Goal: Information Seeking & Learning: Learn about a topic

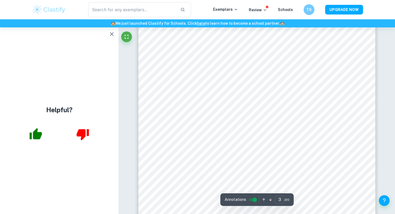
scroll to position [782, 0]
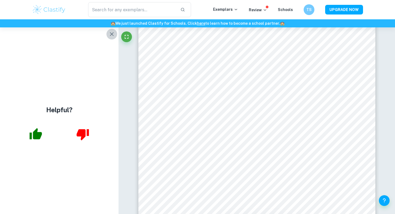
click at [114, 37] on button "button" at bounding box center [111, 34] width 11 height 11
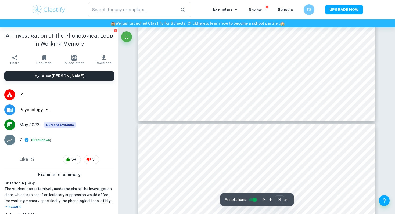
scroll to position [913, 0]
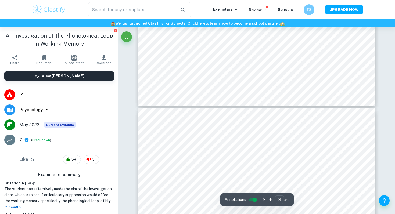
type input "4"
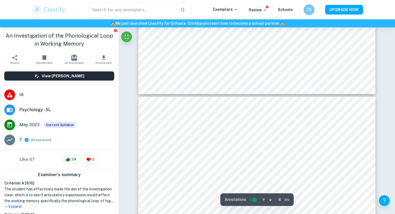
scroll to position [939, 0]
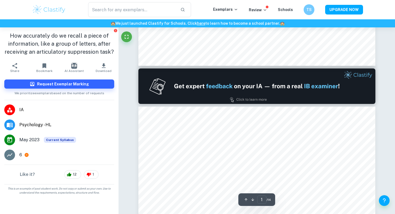
type input "2"
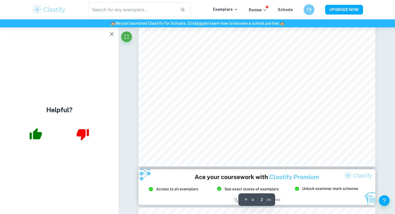
scroll to position [577, 0]
